Goal: Task Accomplishment & Management: Manage account settings

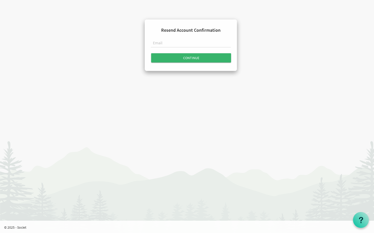
click at [182, 46] on input "text" at bounding box center [191, 43] width 80 height 9
paste input "[PERSON_NAME][EMAIL_ADDRESS][DOMAIN_NAME]"
type input "[PERSON_NAME][EMAIL_ADDRESS][DOMAIN_NAME]"
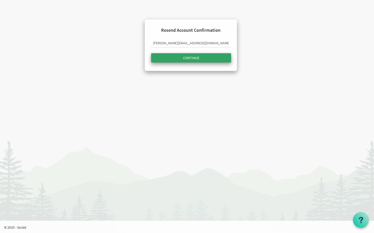
click at [195, 57] on input "submit" at bounding box center [191, 57] width 80 height 9
